Goal: Task Accomplishment & Management: Complete application form

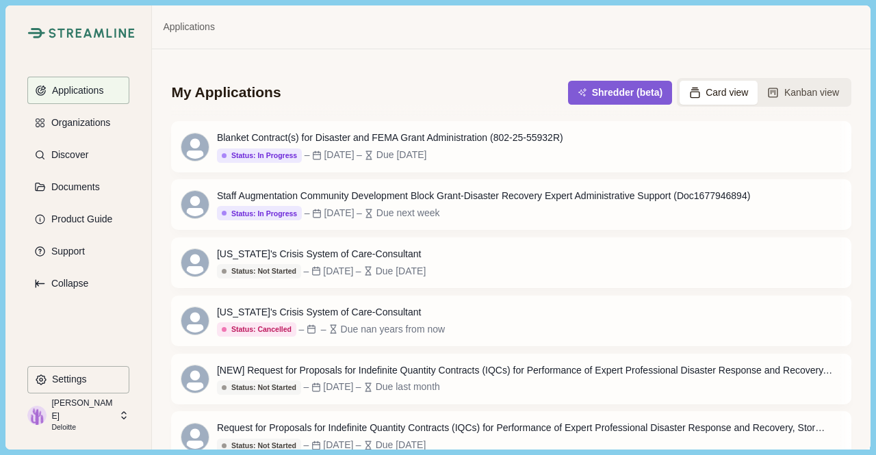
click at [78, 422] on p "Deloitte" at bounding box center [82, 427] width 63 height 11
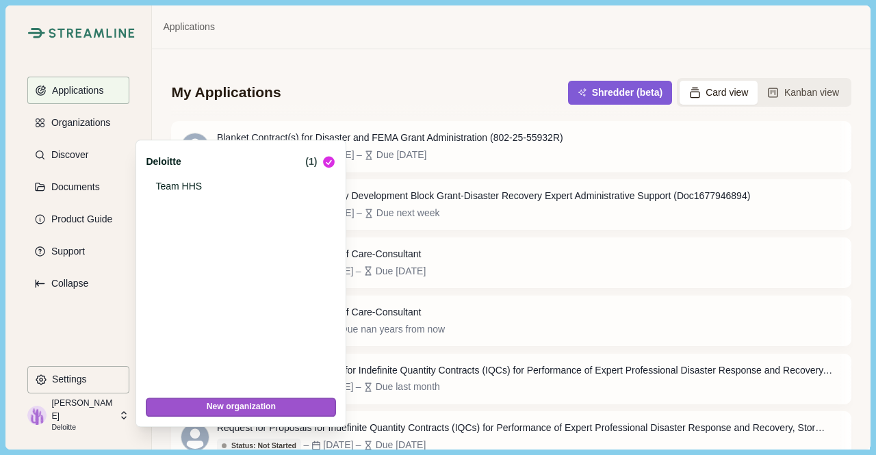
click at [202, 410] on button "New organization" at bounding box center [241, 406] width 190 height 19
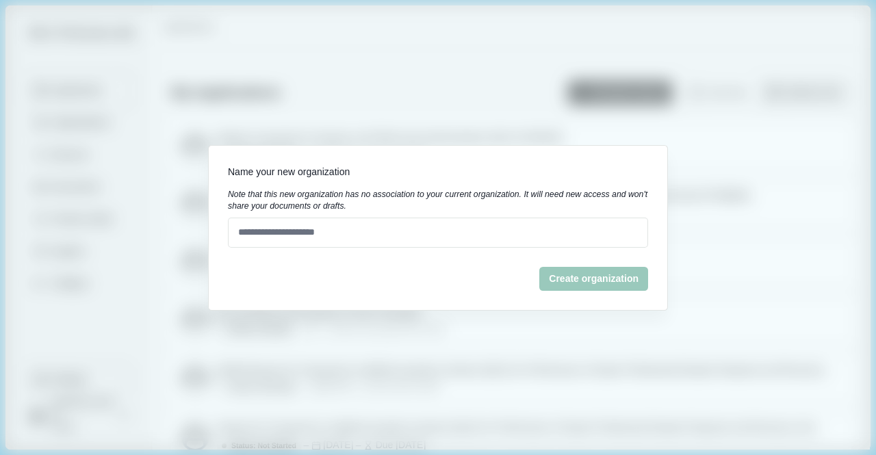
click at [711, 247] on div "Name your new organization Note that this new organization has no association t…" at bounding box center [438, 227] width 876 height 455
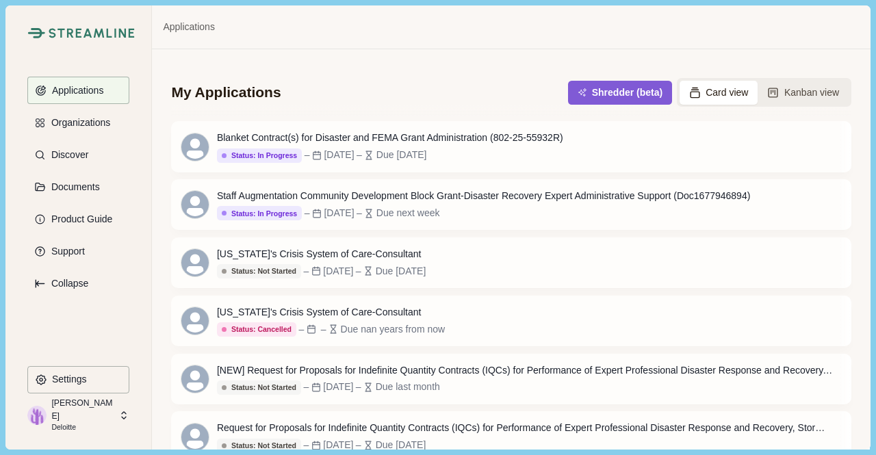
click at [55, 410] on p "Higgins, Haydn" at bounding box center [82, 409] width 63 height 25
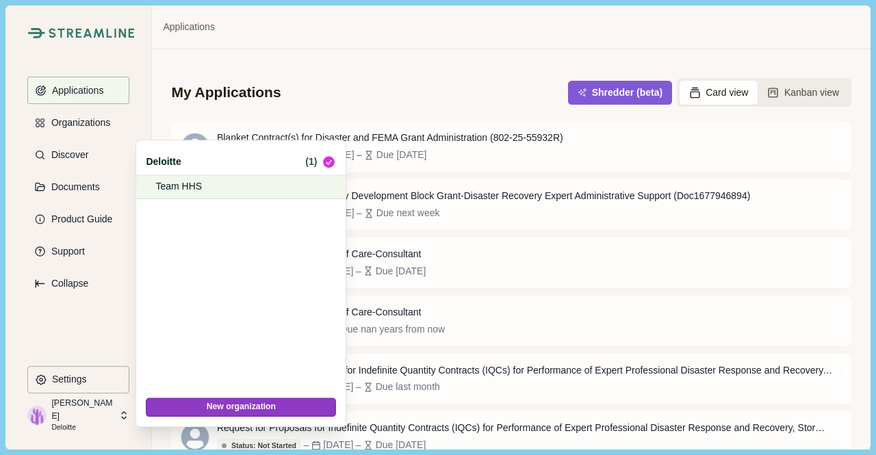
click at [176, 181] on p "Team HHS" at bounding box center [238, 186] width 166 height 14
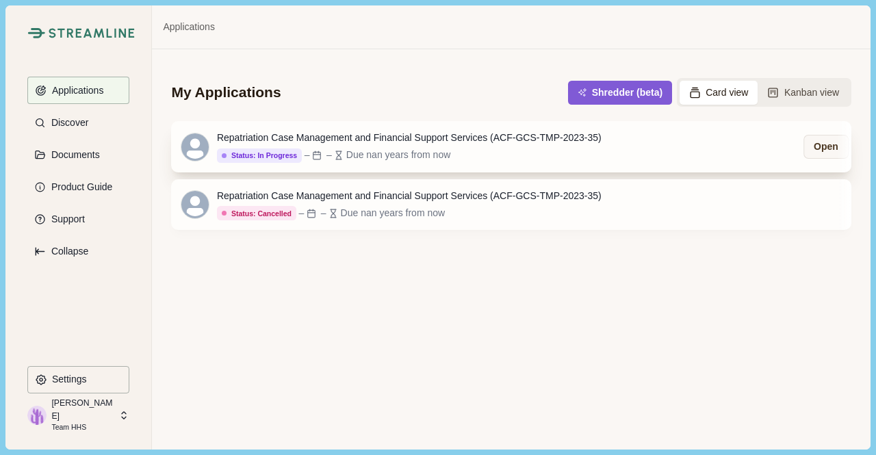
click at [461, 150] on div "Status: In Progress Status: Not Started Status: Go/No Go Status: In Progress St…" at bounding box center [409, 155] width 384 height 15
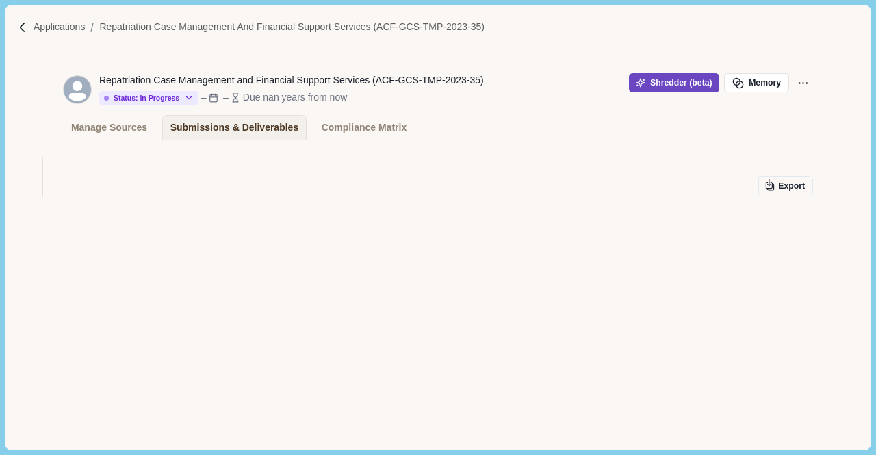
click at [665, 85] on button "Shredder (beta)" at bounding box center [674, 82] width 91 height 19
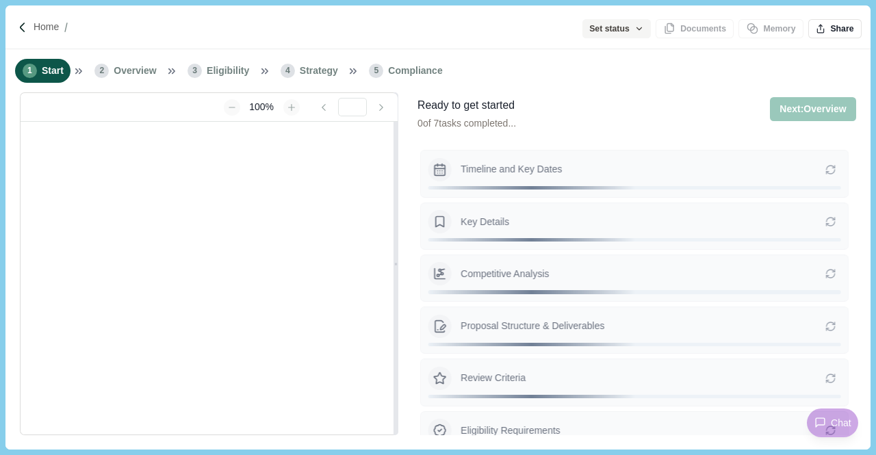
type input "**********"
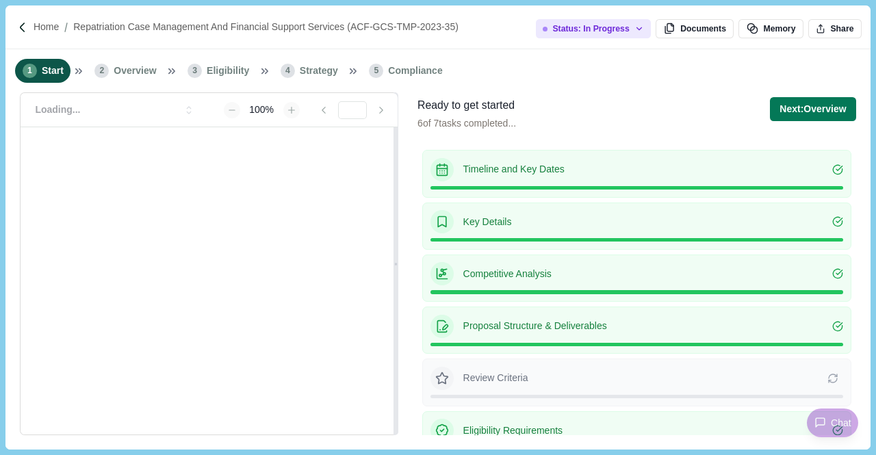
scroll to position [22, 0]
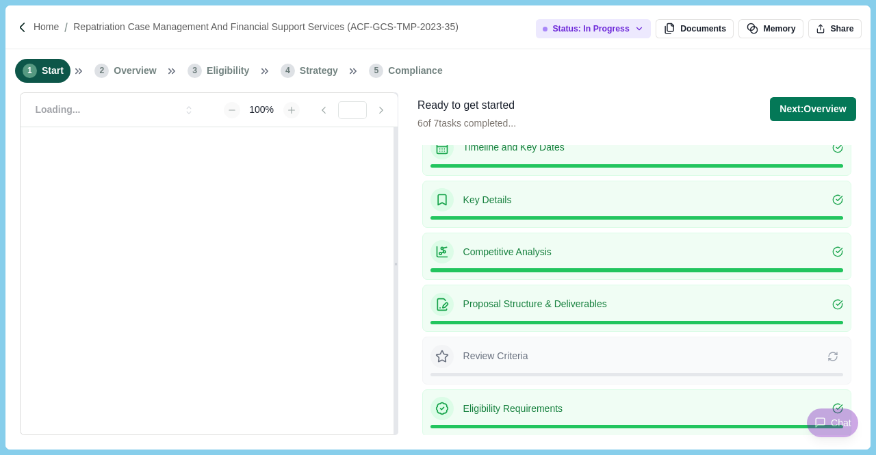
click at [602, 254] on p "Competitive Analysis" at bounding box center [647, 252] width 369 height 14
click at [491, 252] on p "Competitive Analysis" at bounding box center [647, 252] width 369 height 14
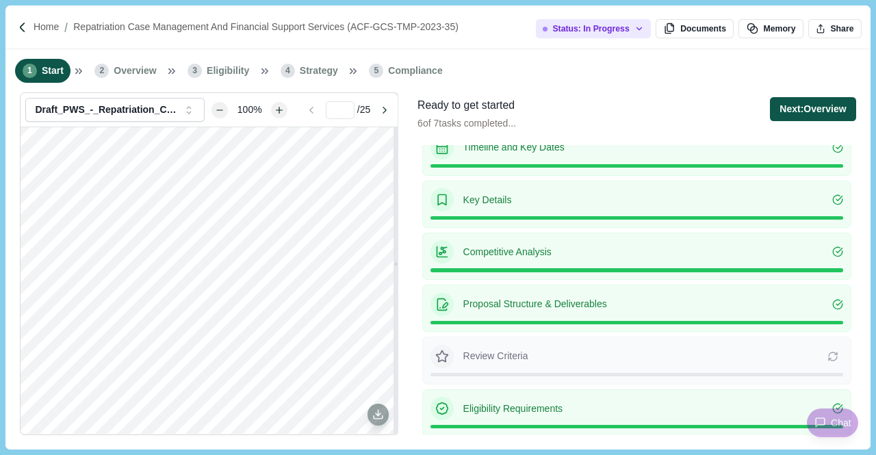
click at [795, 114] on button "Next: Overview" at bounding box center [811, 109] width 85 height 24
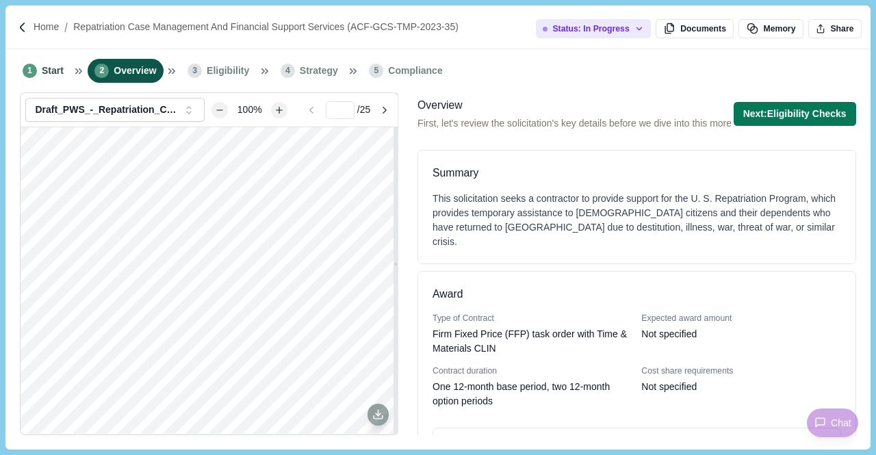
click at [795, 114] on button "Next: Eligibility Checks" at bounding box center [794, 114] width 122 height 24
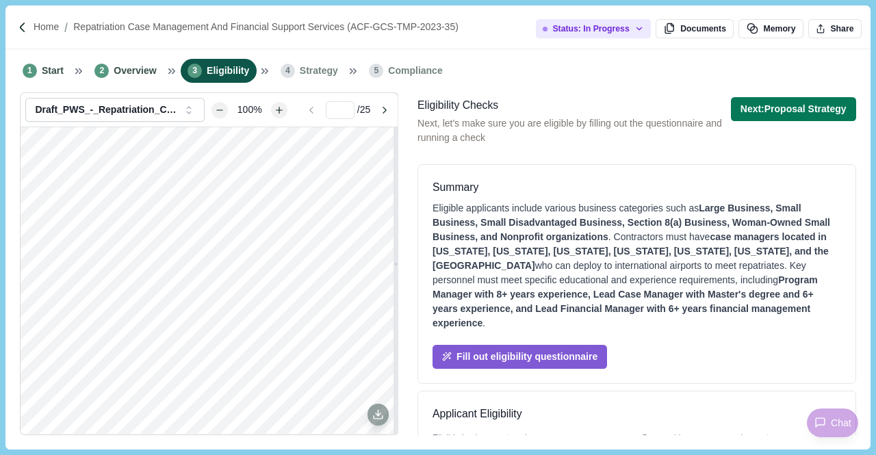
click at [795, 114] on button "Next: Proposal Strategy" at bounding box center [792, 109] width 125 height 24
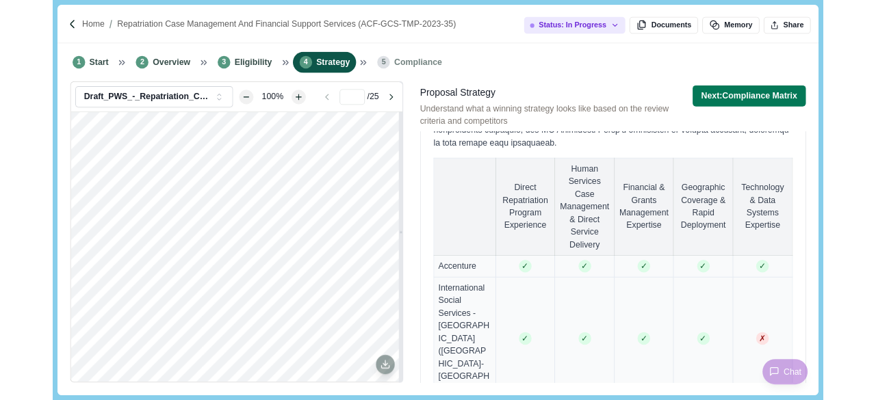
scroll to position [1178, 0]
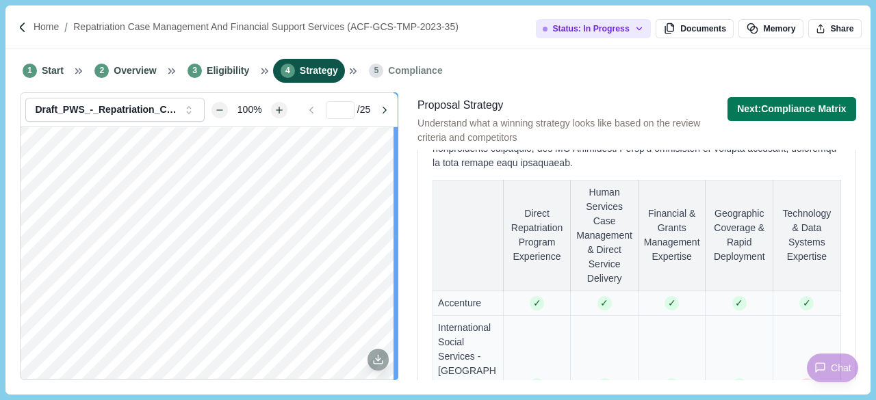
click at [395, 212] on div at bounding box center [395, 235] width 5 height 287
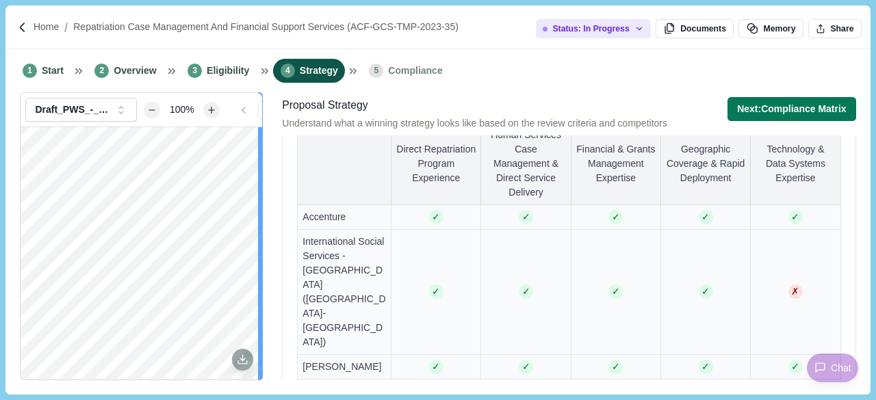
scroll to position [1005, 0]
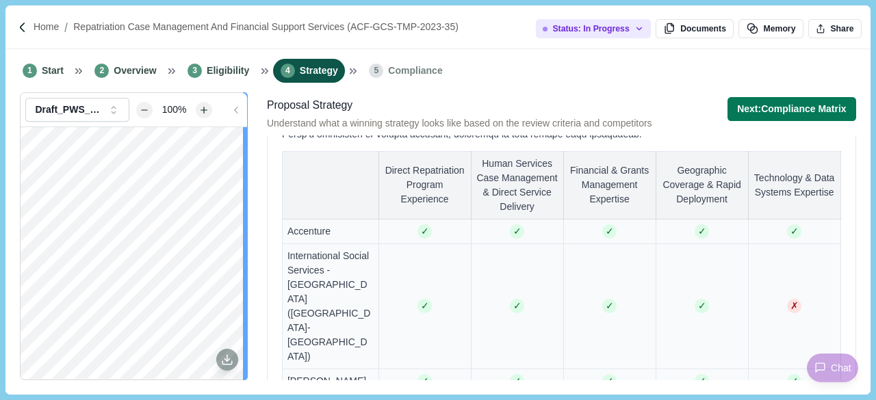
drag, startPoint x: 395, startPoint y: 212, endPoint x: 234, endPoint y: 213, distance: 161.4
click at [234, 213] on div "Draft_PWS_-_Repatriation_Case_Management_and_Financial_Services_5_16_25_Draft_2…" at bounding box center [134, 235] width 228 height 287
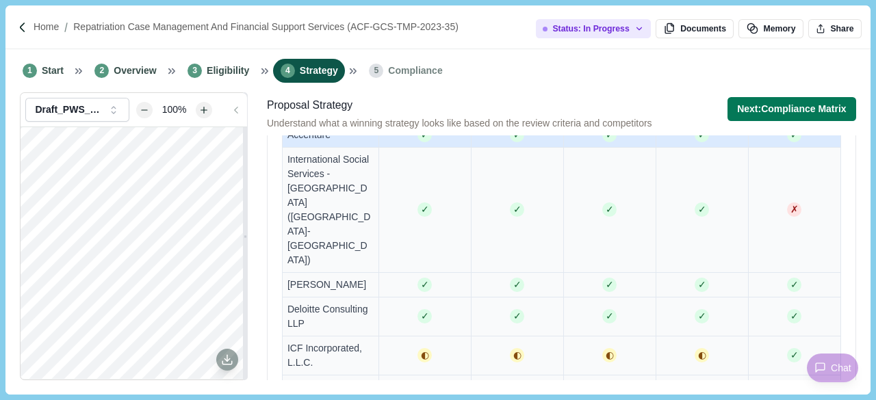
scroll to position [1103, 0]
click at [581, 70] on div "1 Start 2 Overview 3 Eligibility 4 Strategy 5 Compliance" at bounding box center [437, 70] width 864 height 43
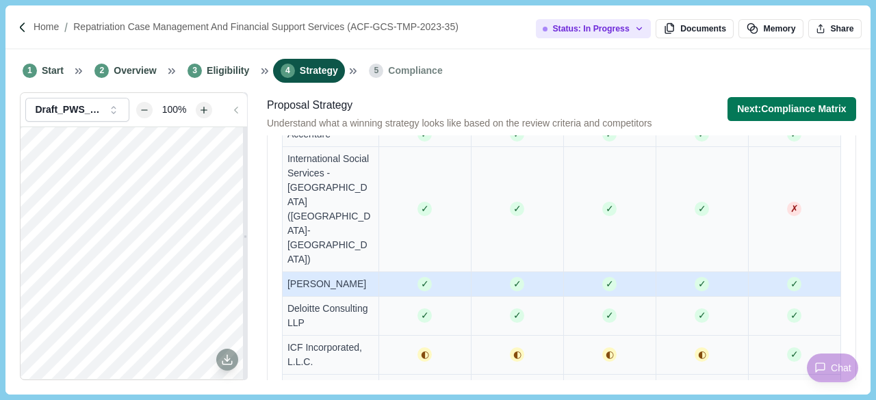
drag, startPoint x: 581, startPoint y: 70, endPoint x: 465, endPoint y: 194, distance: 169.8
click at [465, 194] on div "**********" at bounding box center [437, 221] width 864 height 345
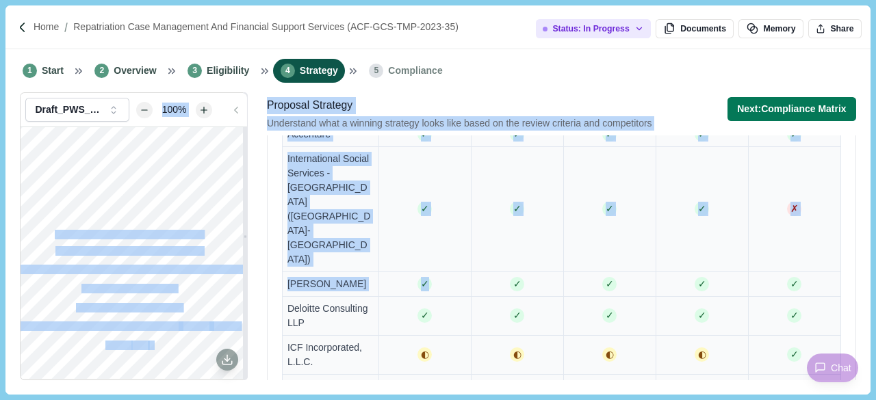
click at [583, 58] on div "1 Start 2 Overview 3 Eligibility 4 Strategy 5 Compliance" at bounding box center [437, 70] width 864 height 43
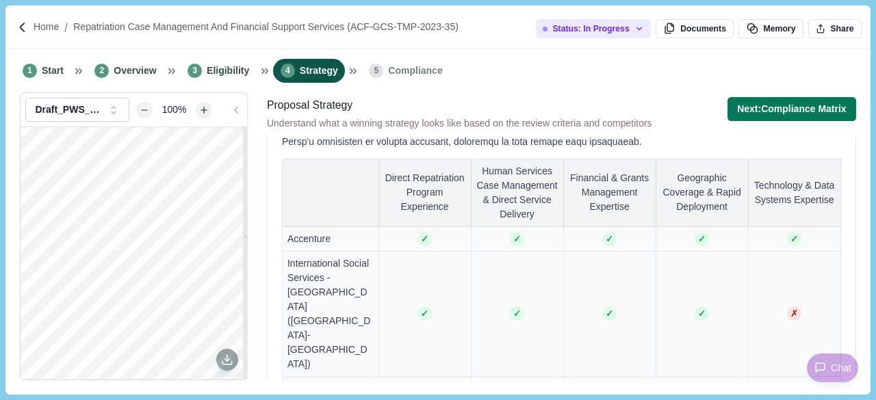
scroll to position [999, 0]
